Goal: Information Seeking & Learning: Learn about a topic

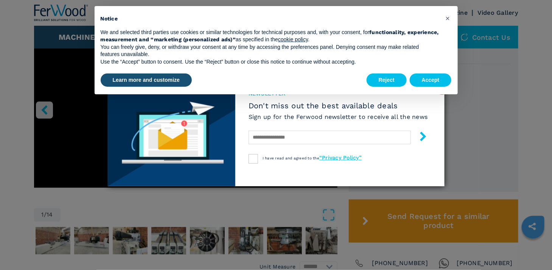
scroll to position [227, 0]
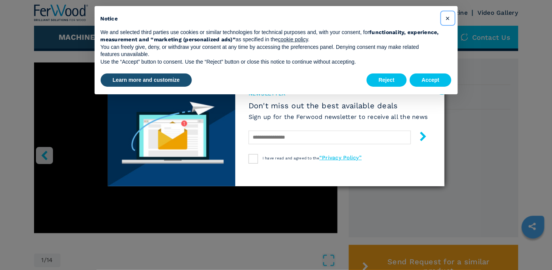
click at [448, 16] on span "×" at bounding box center [448, 18] width 5 height 9
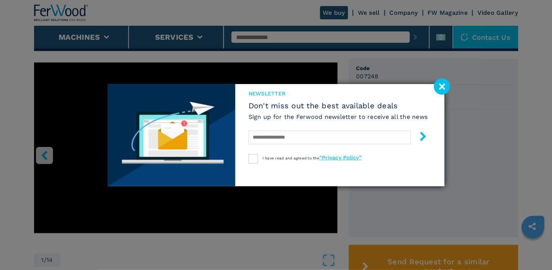
click at [444, 84] on image at bounding box center [442, 86] width 16 height 16
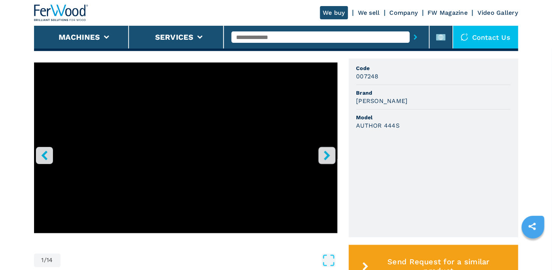
click at [327, 152] on icon "right-button" at bounding box center [327, 155] width 6 height 9
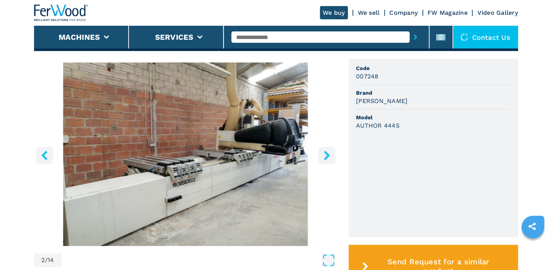
click at [327, 152] on icon "right-button" at bounding box center [327, 155] width 6 height 9
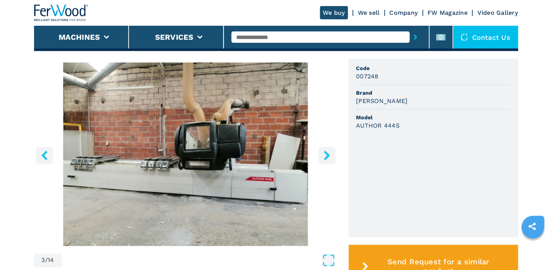
click at [327, 155] on icon "right-button" at bounding box center [327, 155] width 6 height 9
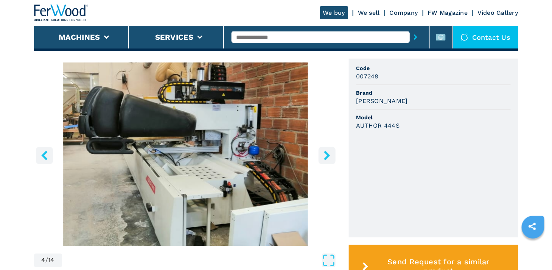
click at [327, 155] on icon "right-button" at bounding box center [327, 155] width 6 height 9
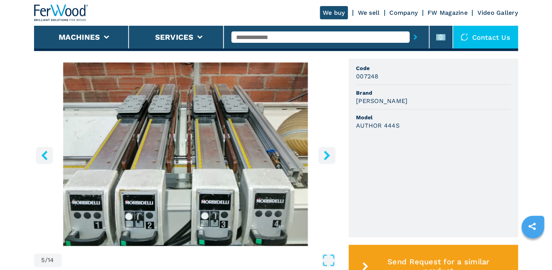
click at [327, 155] on icon "right-button" at bounding box center [327, 155] width 6 height 9
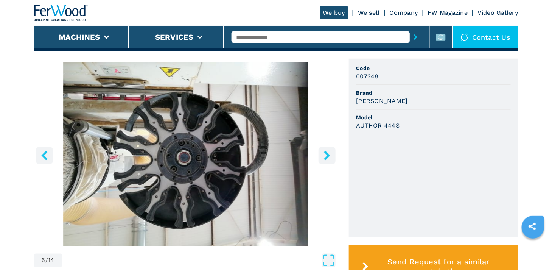
click at [327, 155] on icon "right-button" at bounding box center [327, 155] width 6 height 9
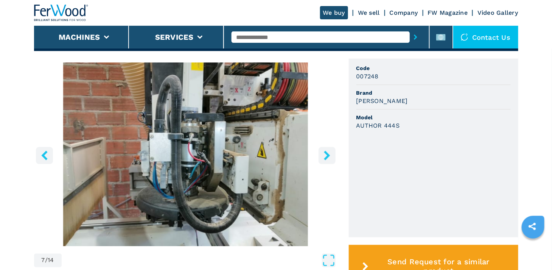
click at [327, 155] on icon "right-button" at bounding box center [327, 155] width 6 height 9
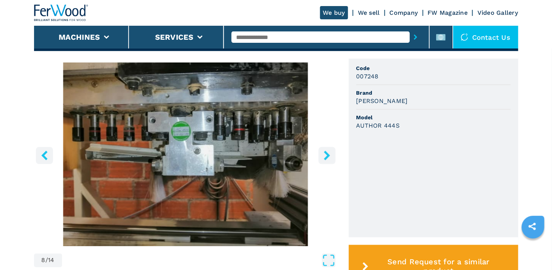
click at [327, 155] on icon "right-button" at bounding box center [327, 155] width 9 height 9
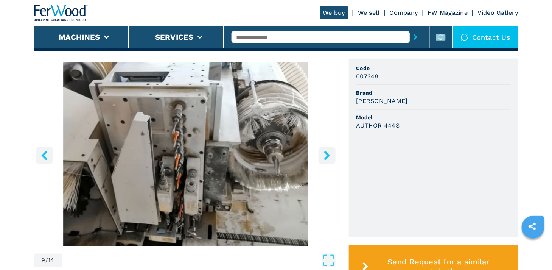
click at [327, 155] on icon "right-button" at bounding box center [327, 155] width 9 height 9
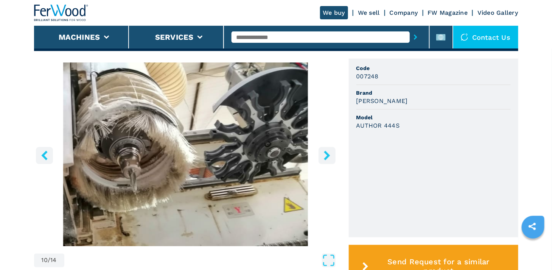
click at [327, 155] on icon "right-button" at bounding box center [327, 155] width 9 height 9
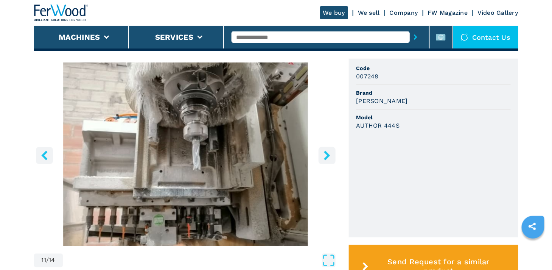
click at [327, 155] on icon "right-button" at bounding box center [327, 155] width 9 height 9
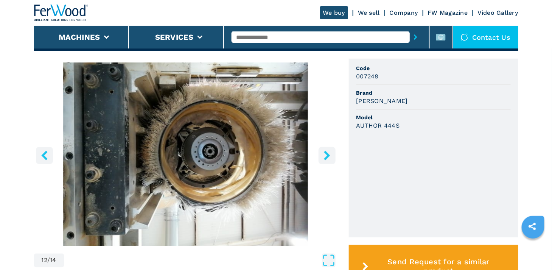
click at [327, 155] on icon "right-button" at bounding box center [327, 155] width 9 height 9
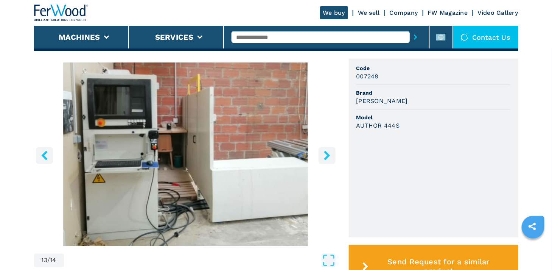
click at [329, 156] on icon "right-button" at bounding box center [327, 155] width 6 height 9
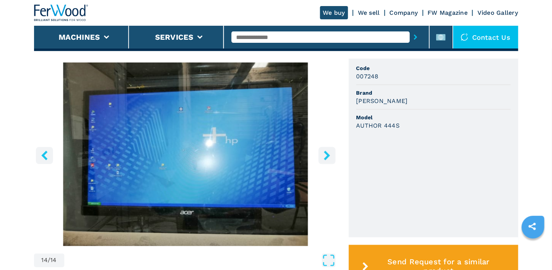
click at [328, 155] on icon "right-button" at bounding box center [327, 155] width 6 height 9
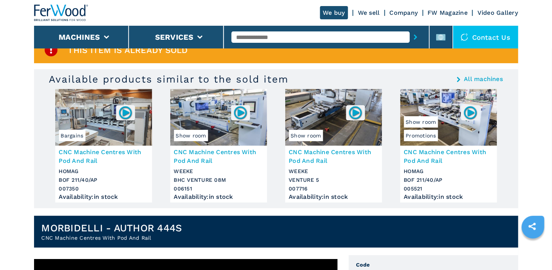
scroll to position [0, 0]
